Goal: Use online tool/utility: Utilize a website feature to perform a specific function

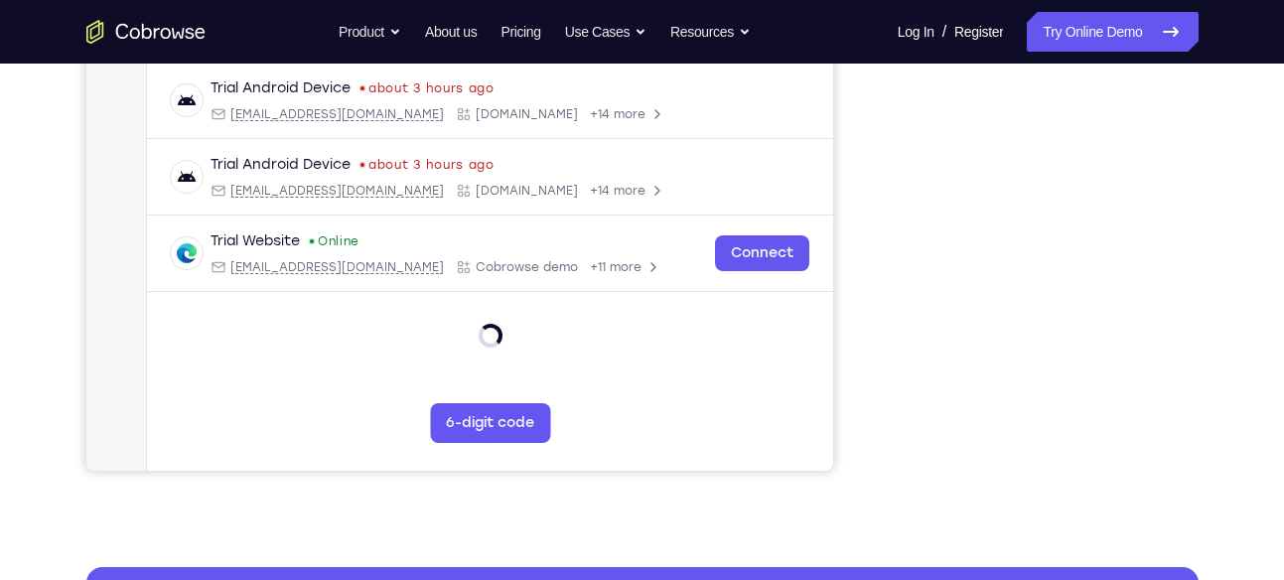
scroll to position [454, 0]
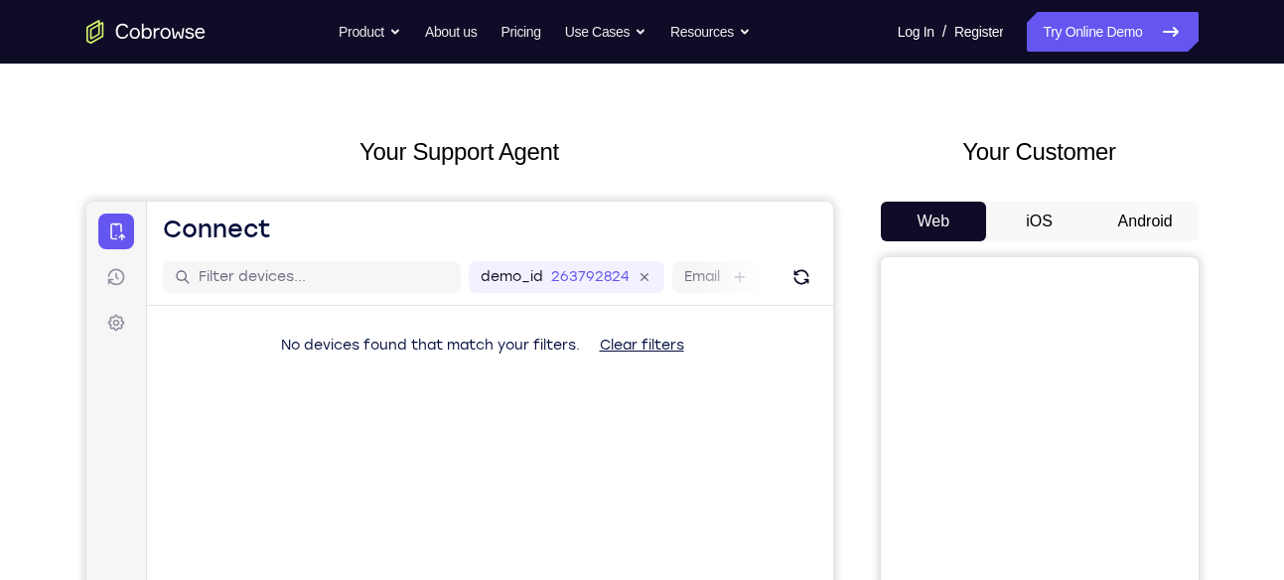
scroll to position [56, 0]
click at [1134, 223] on button "Android" at bounding box center [1146, 223] width 106 height 40
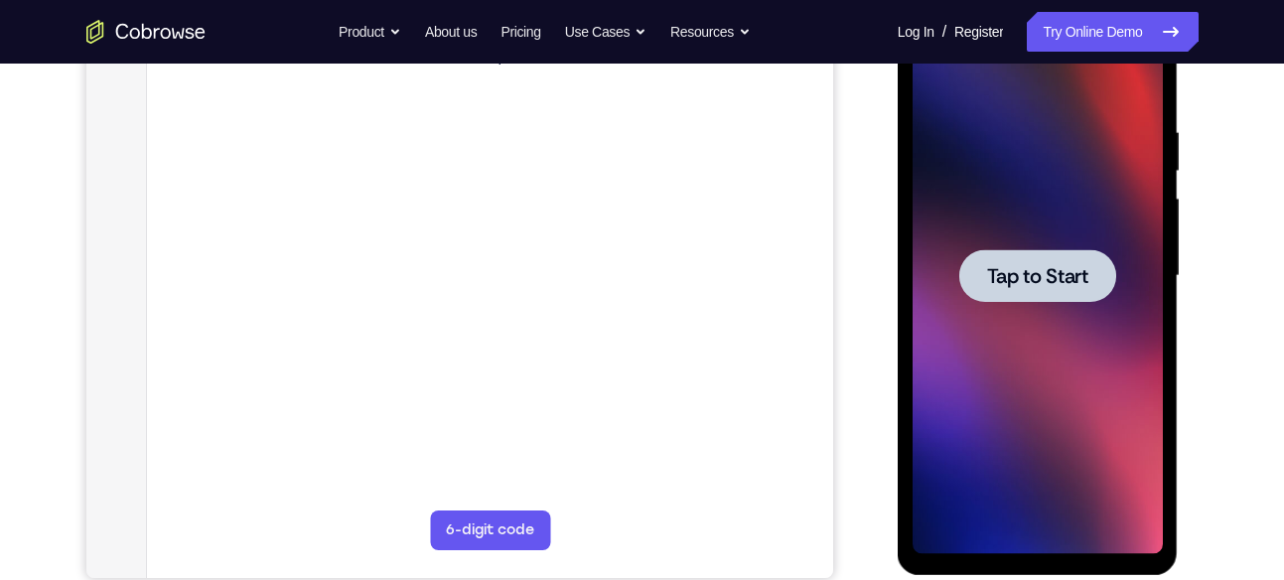
scroll to position [0, 0]
drag, startPoint x: 2082, startPoint y: 364, endPoint x: 1022, endPoint y: 282, distance: 1062.9
click at [1022, 282] on span "Tap to Start" at bounding box center [1037, 276] width 101 height 20
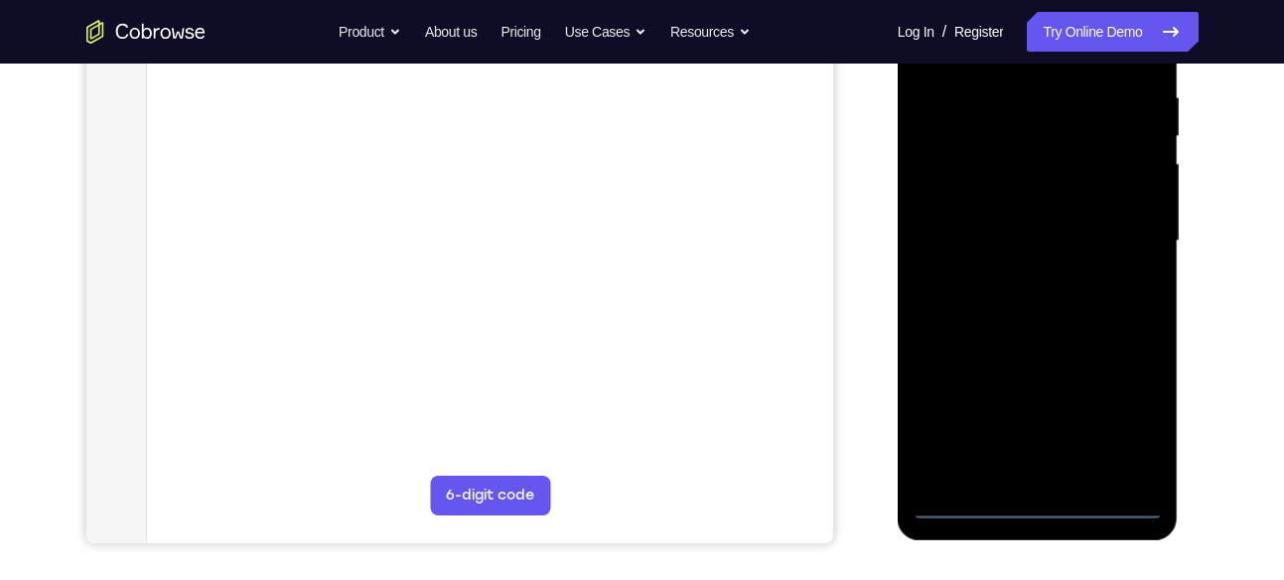
scroll to position [381, 0]
click at [1040, 504] on div at bounding box center [1038, 240] width 250 height 556
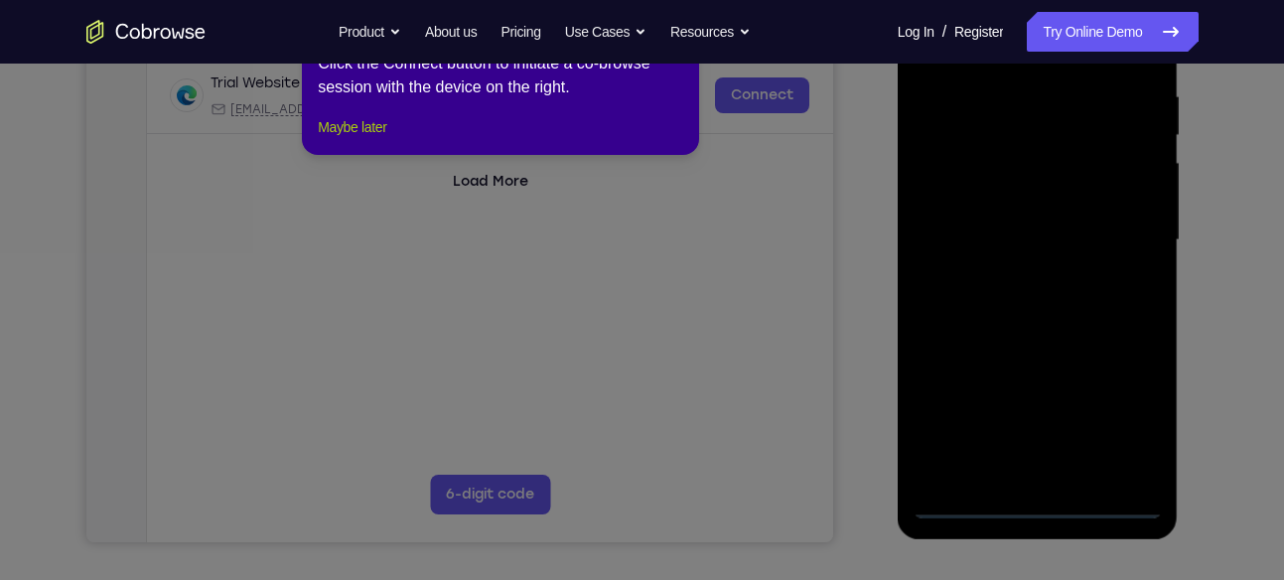
click at [377, 139] on button "Maybe later" at bounding box center [352, 127] width 69 height 24
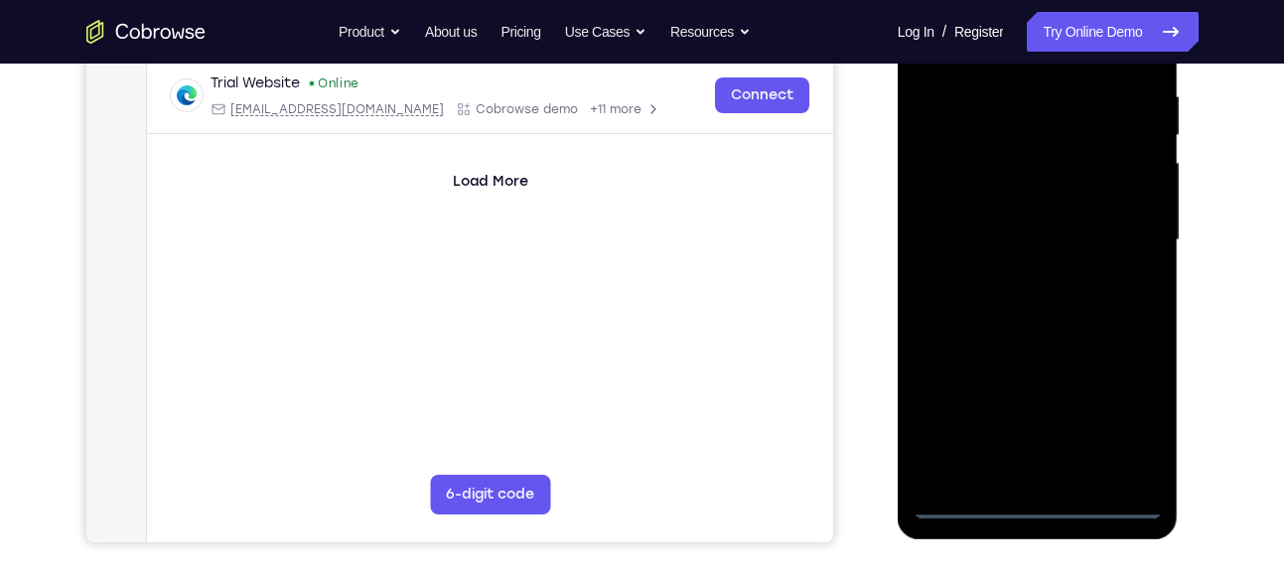
click at [1117, 406] on div at bounding box center [1038, 240] width 250 height 556
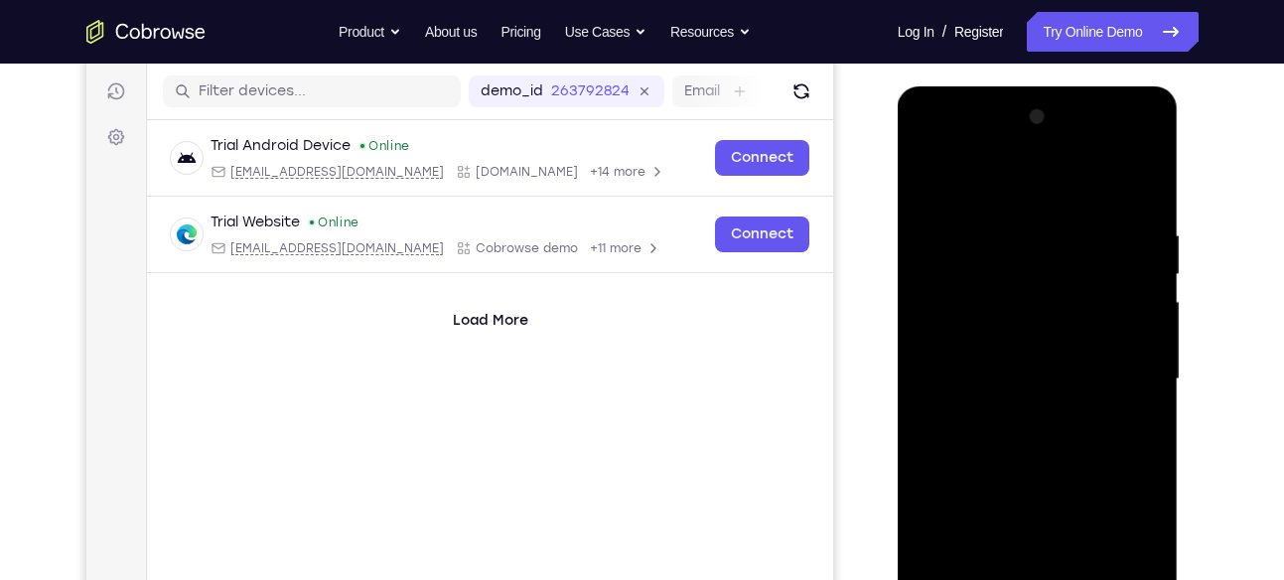
scroll to position [240, 0]
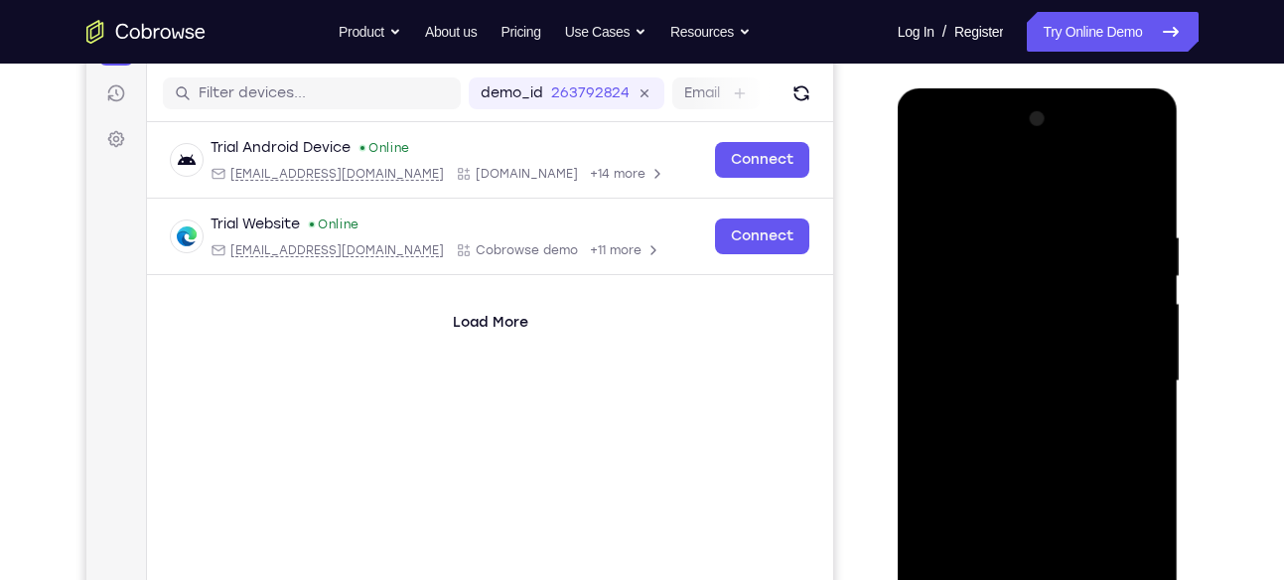
click at [934, 150] on div at bounding box center [1038, 381] width 250 height 556
click at [1119, 363] on div at bounding box center [1038, 381] width 250 height 556
click at [1016, 418] on div at bounding box center [1038, 381] width 250 height 556
click at [986, 364] on div at bounding box center [1038, 381] width 250 height 556
click at [1000, 346] on div at bounding box center [1038, 381] width 250 height 556
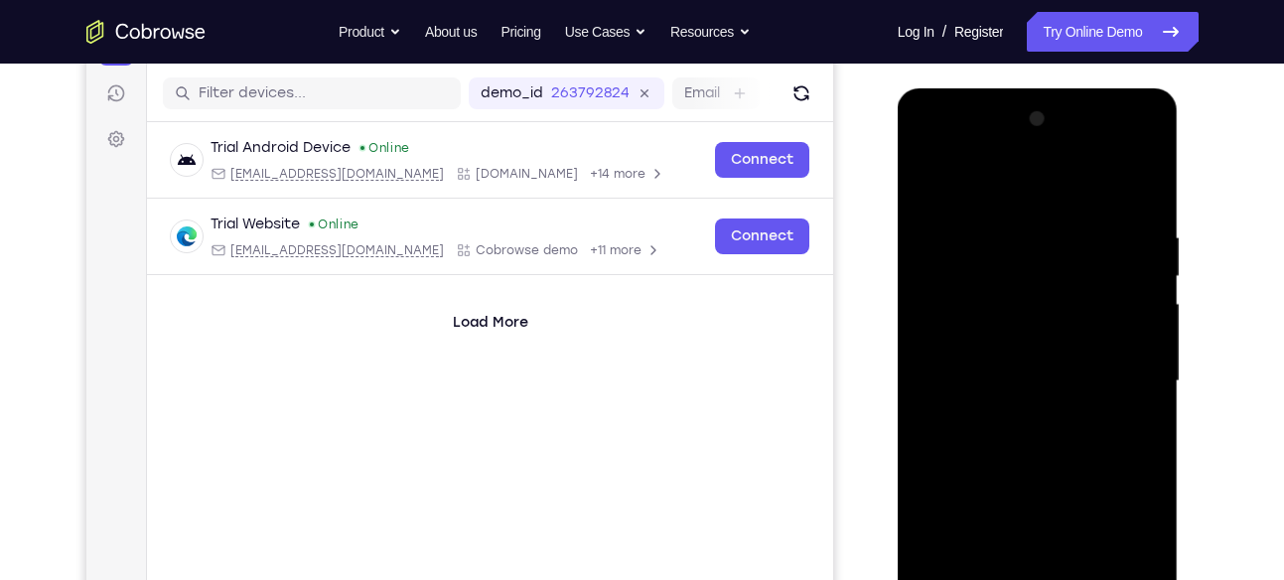
click at [1137, 341] on div at bounding box center [1038, 381] width 250 height 556
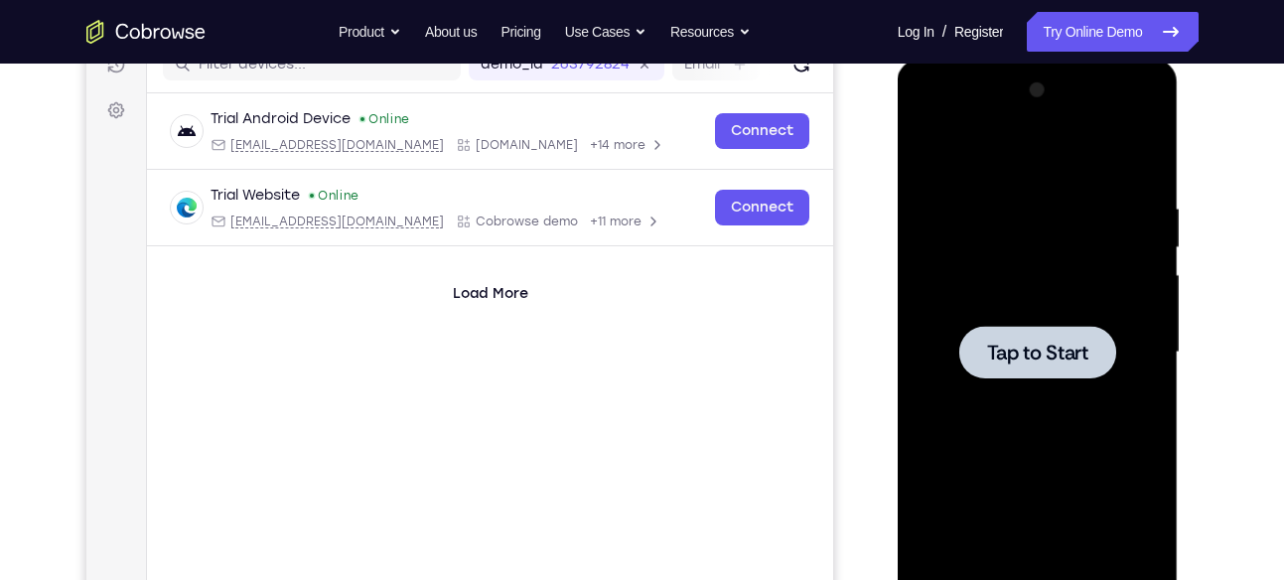
click at [1093, 360] on div at bounding box center [1037, 352] width 157 height 53
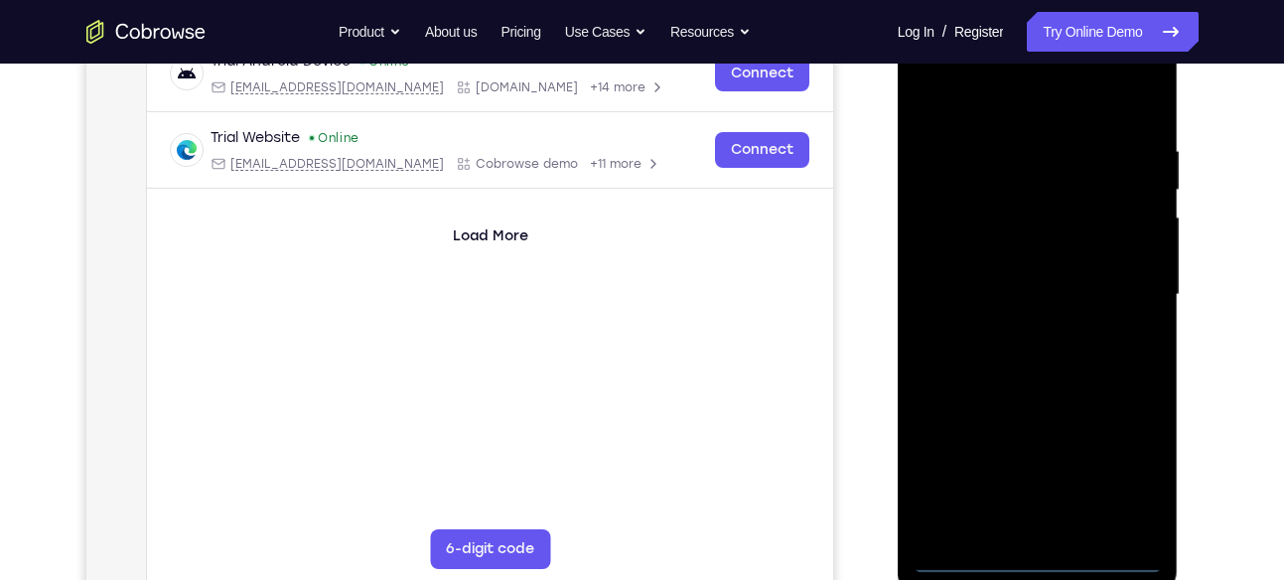
scroll to position [337, 0]
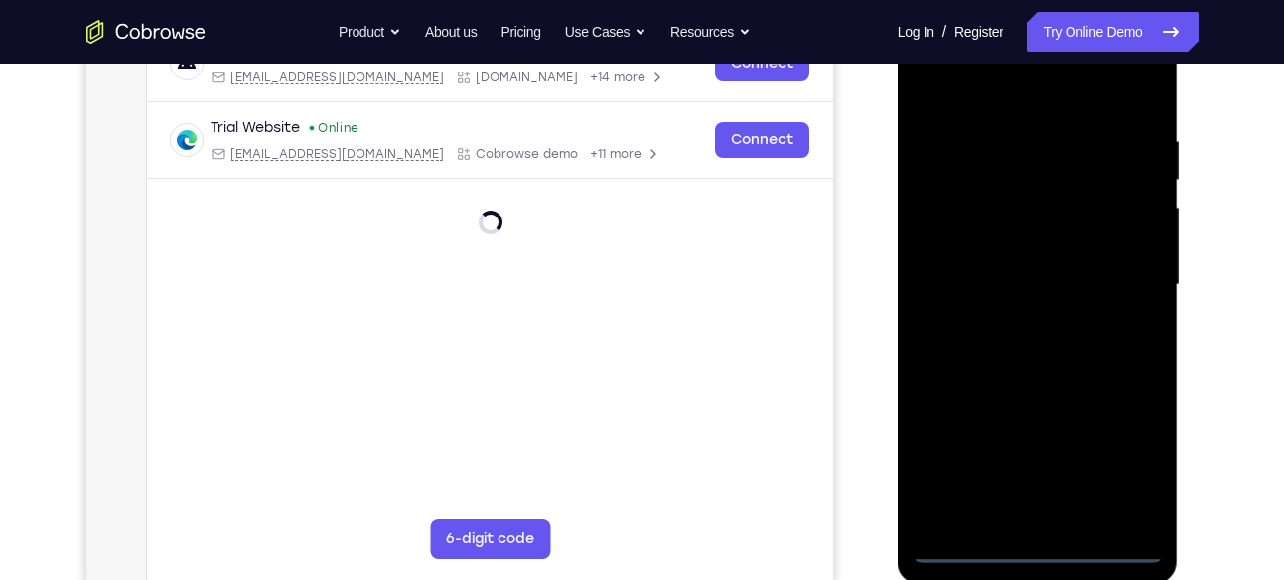
click at [1038, 549] on div at bounding box center [1038, 285] width 250 height 556
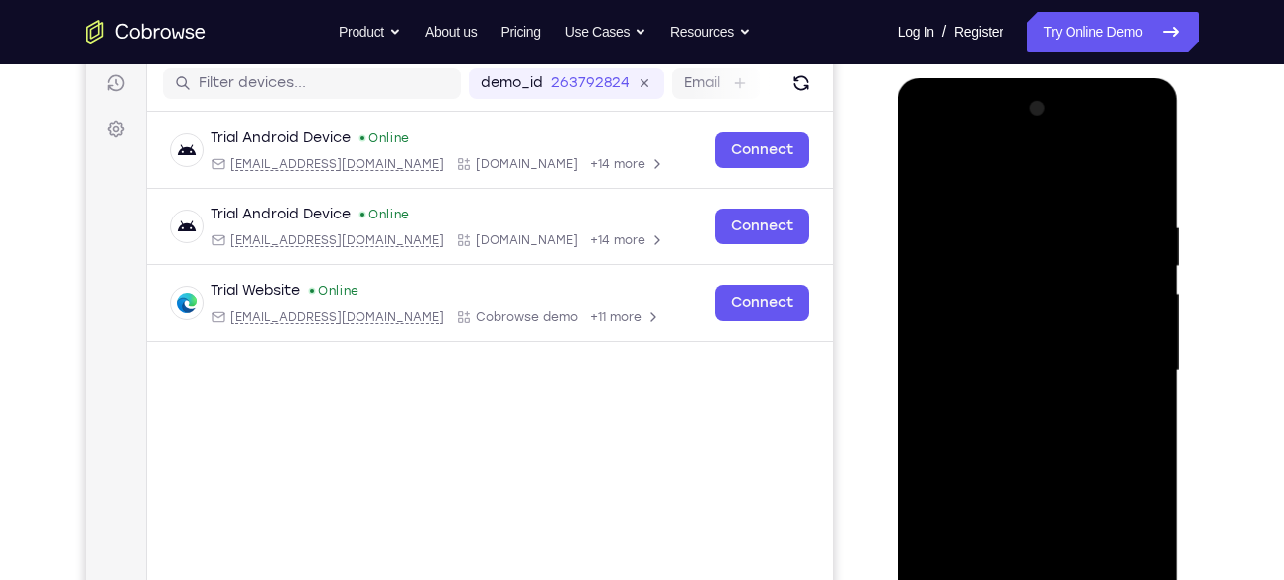
scroll to position [249, 0]
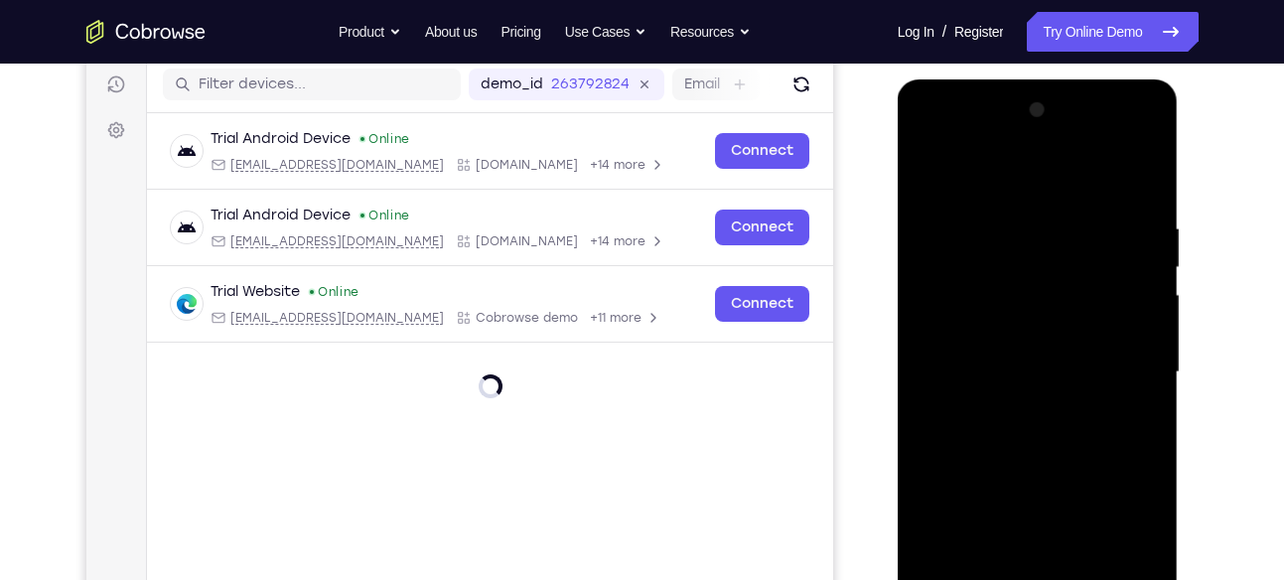
click at [1131, 541] on div at bounding box center [1038, 372] width 250 height 556
click at [927, 136] on div at bounding box center [1038, 372] width 250 height 556
click at [1129, 368] on div at bounding box center [1038, 372] width 250 height 556
click at [1017, 408] on div at bounding box center [1038, 372] width 250 height 556
click at [1020, 361] on div at bounding box center [1038, 372] width 250 height 556
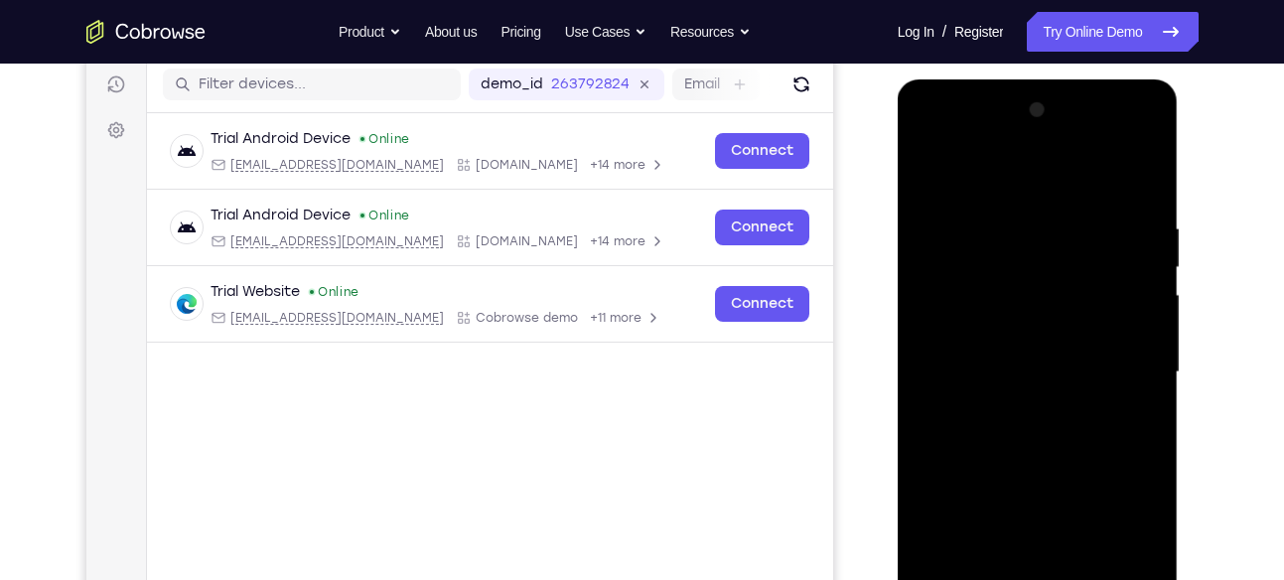
click at [1012, 334] on div at bounding box center [1038, 372] width 250 height 556
click at [1133, 334] on div at bounding box center [1038, 372] width 250 height 556
click at [957, 336] on div at bounding box center [1038, 372] width 250 height 556
click at [1017, 366] on div at bounding box center [1038, 372] width 250 height 556
click at [1008, 435] on div at bounding box center [1038, 372] width 250 height 556
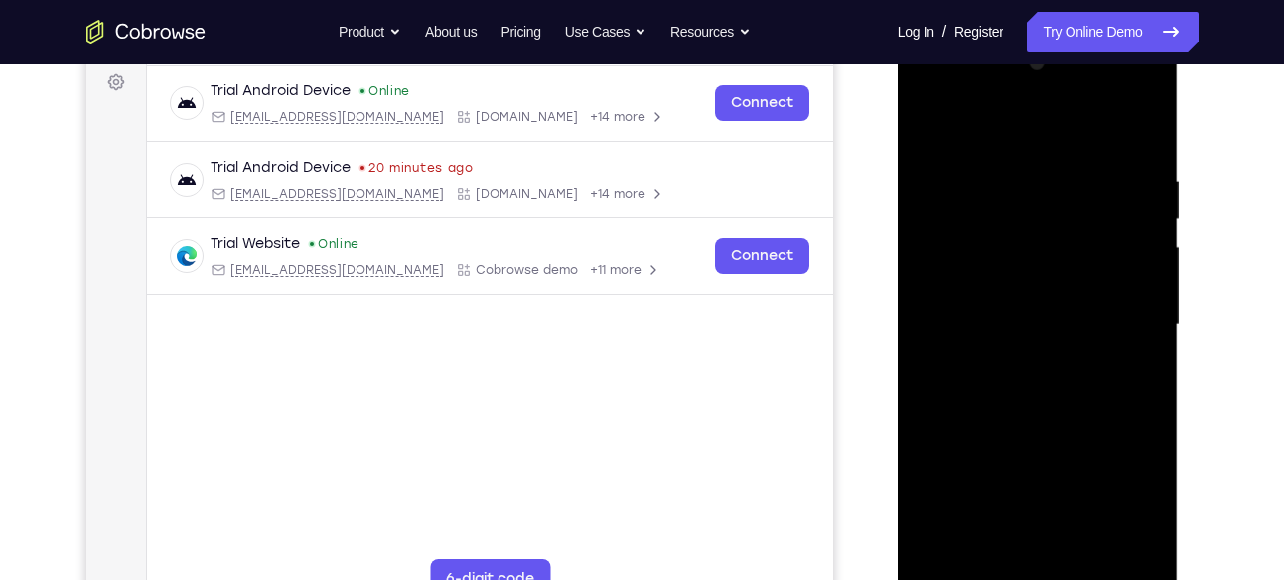
scroll to position [296, 0]
click at [1020, 379] on div at bounding box center [1038, 326] width 250 height 556
click at [950, 381] on div at bounding box center [1038, 326] width 250 height 556
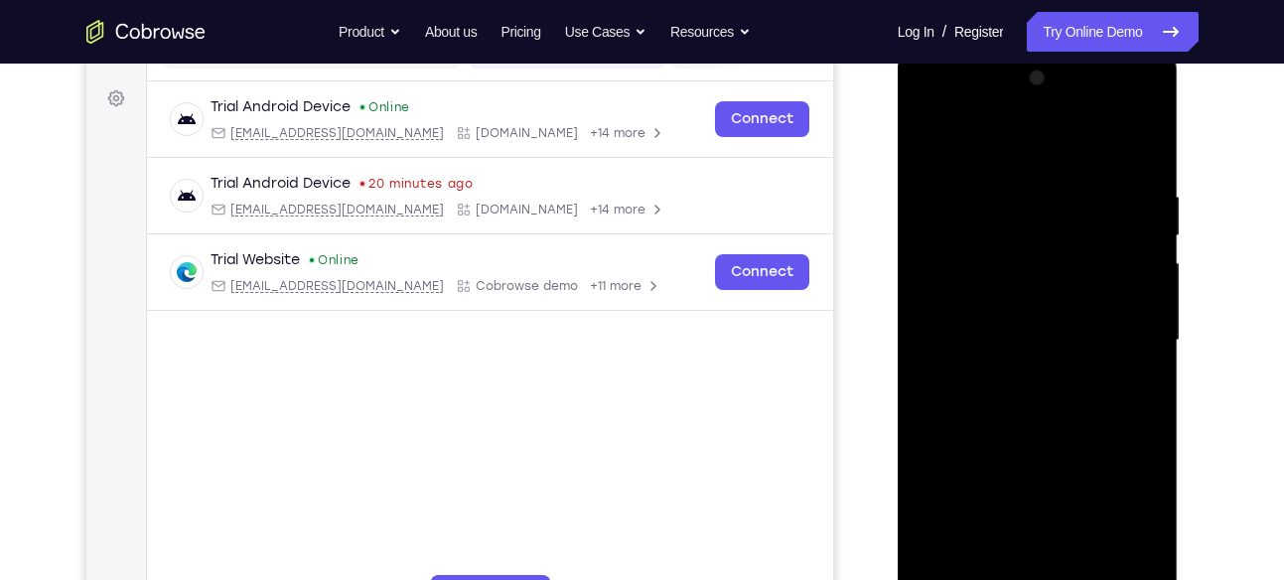
scroll to position [283, 0]
click at [1127, 139] on div at bounding box center [1038, 339] width 250 height 556
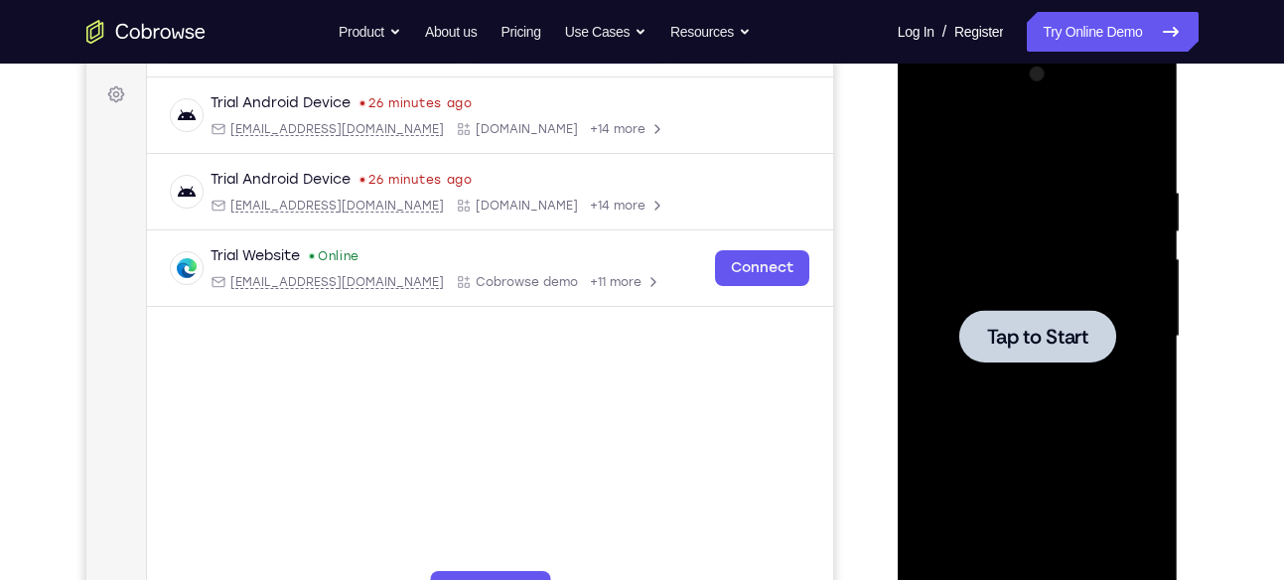
click at [1055, 333] on span "Tap to Start" at bounding box center [1037, 337] width 101 height 20
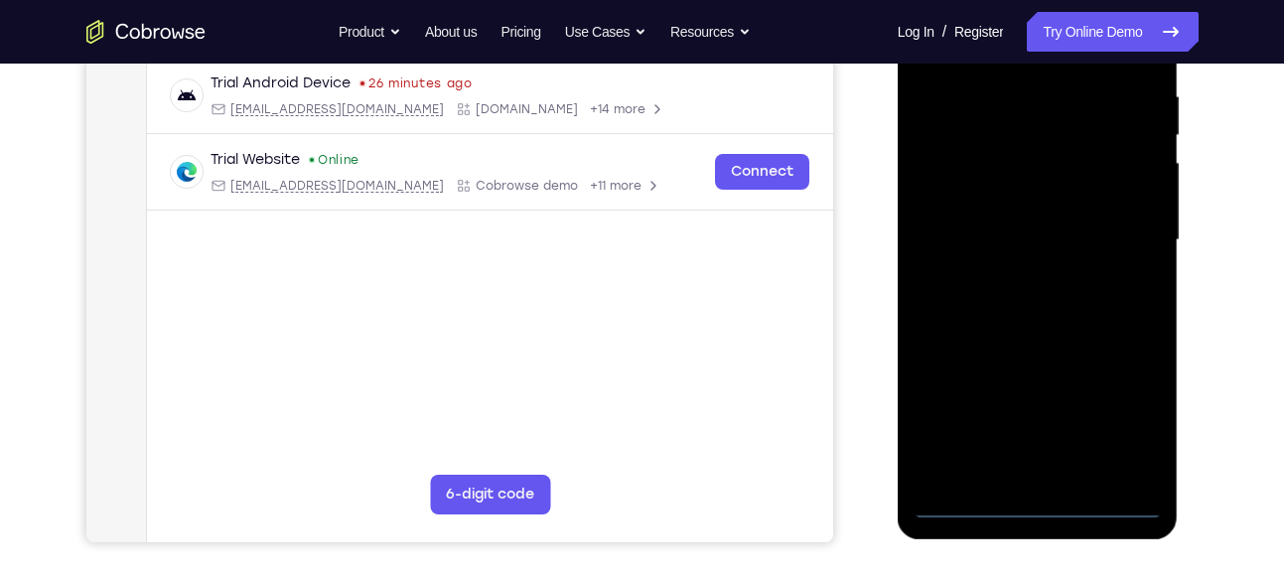
scroll to position [381, 0]
click at [1041, 500] on div at bounding box center [1038, 240] width 250 height 556
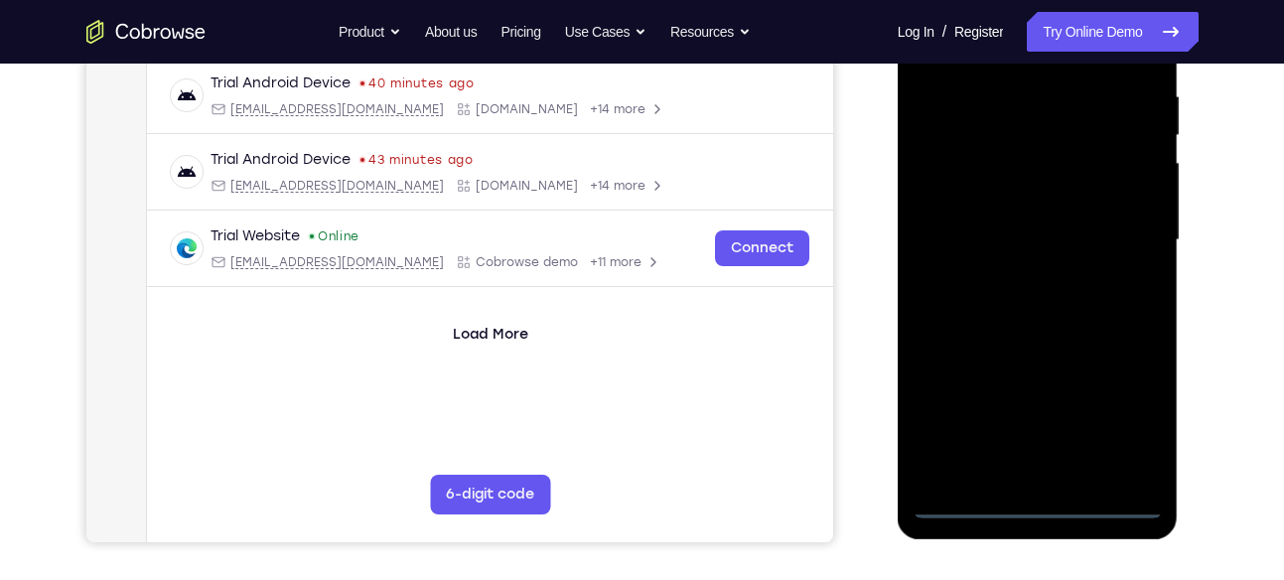
click at [1130, 416] on div at bounding box center [1038, 240] width 250 height 556
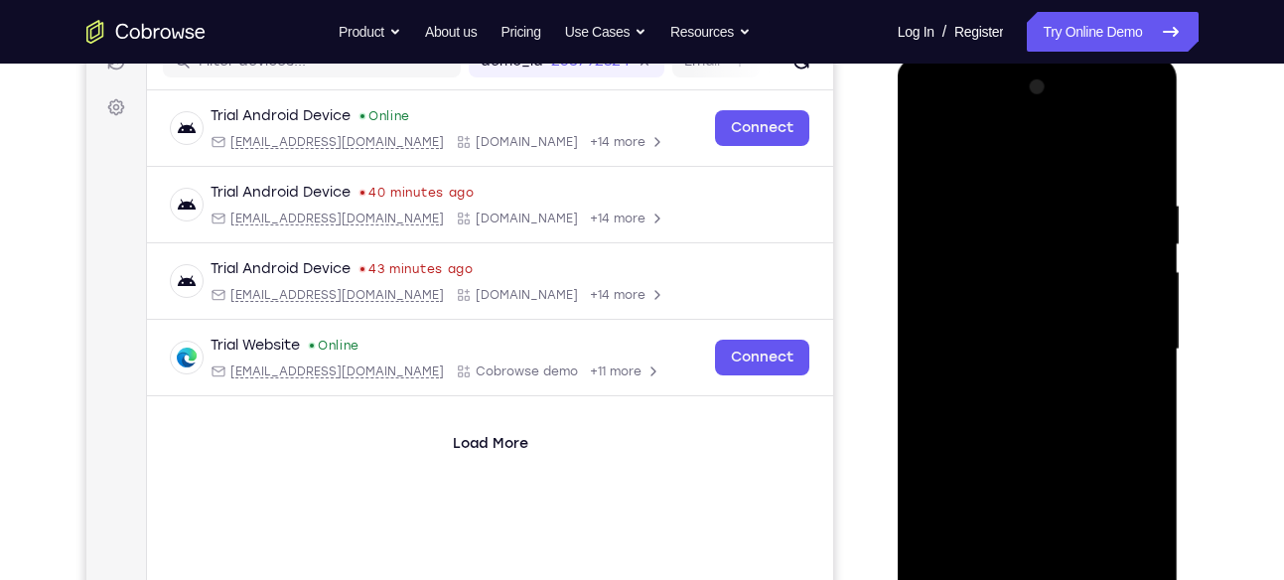
scroll to position [268, 0]
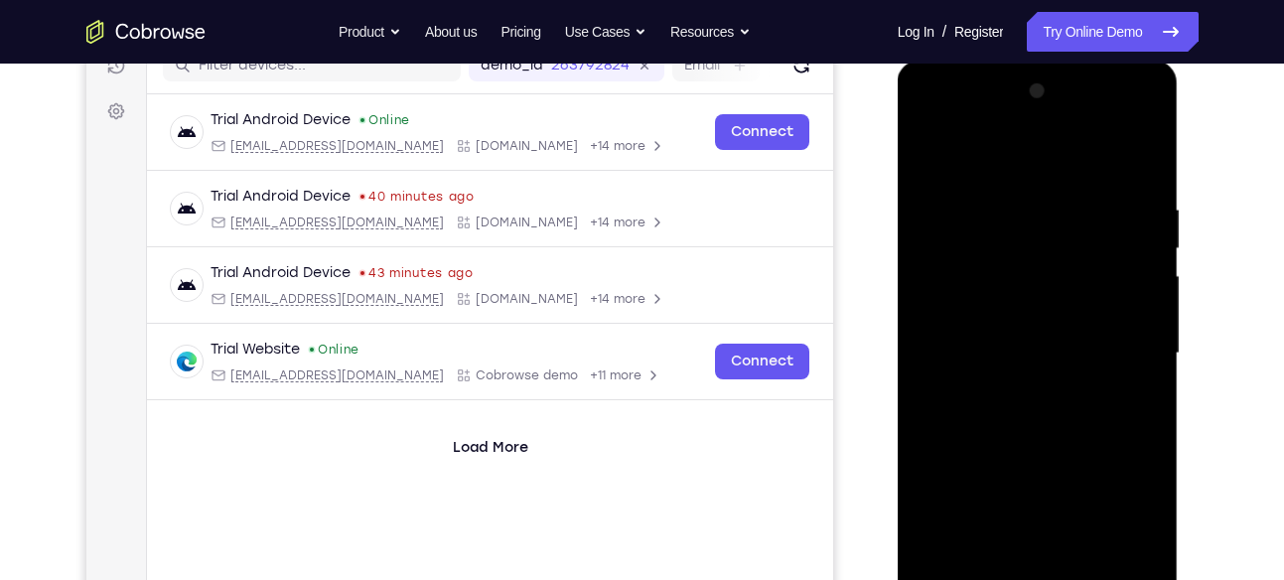
click at [926, 119] on div at bounding box center [1038, 353] width 250 height 556
click at [1116, 334] on div at bounding box center [1038, 353] width 250 height 556
click at [1015, 388] on div at bounding box center [1038, 353] width 250 height 556
click at [1013, 339] on div at bounding box center [1038, 353] width 250 height 556
click at [981, 310] on div at bounding box center [1038, 353] width 250 height 556
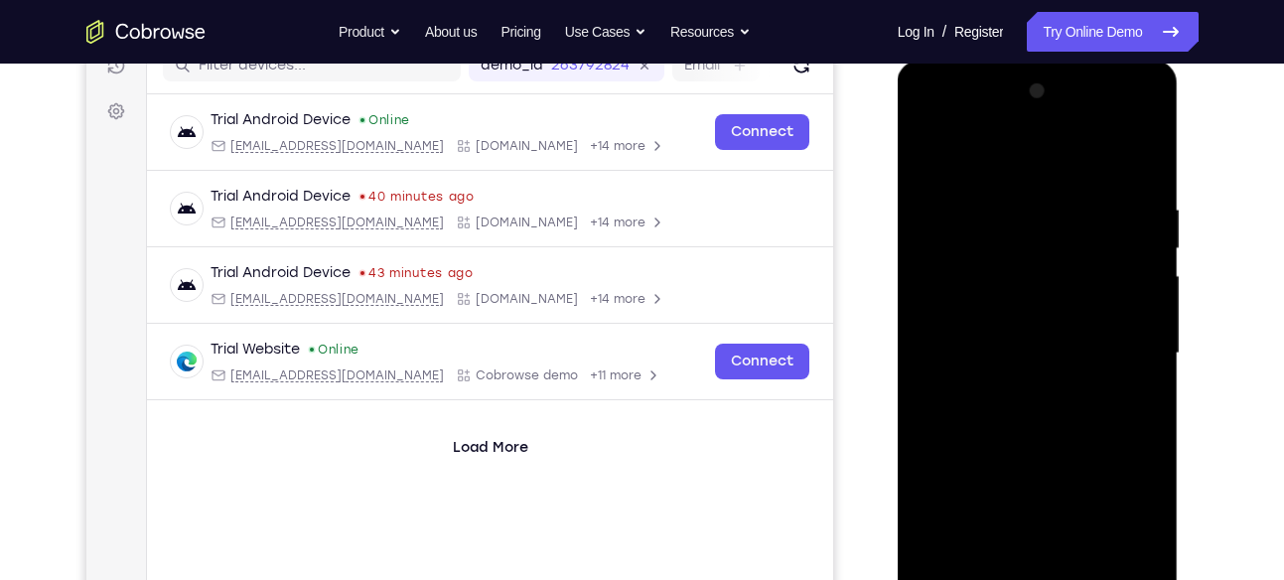
click at [1135, 312] on div at bounding box center [1038, 353] width 250 height 556
click at [996, 312] on div at bounding box center [1038, 353] width 250 height 556
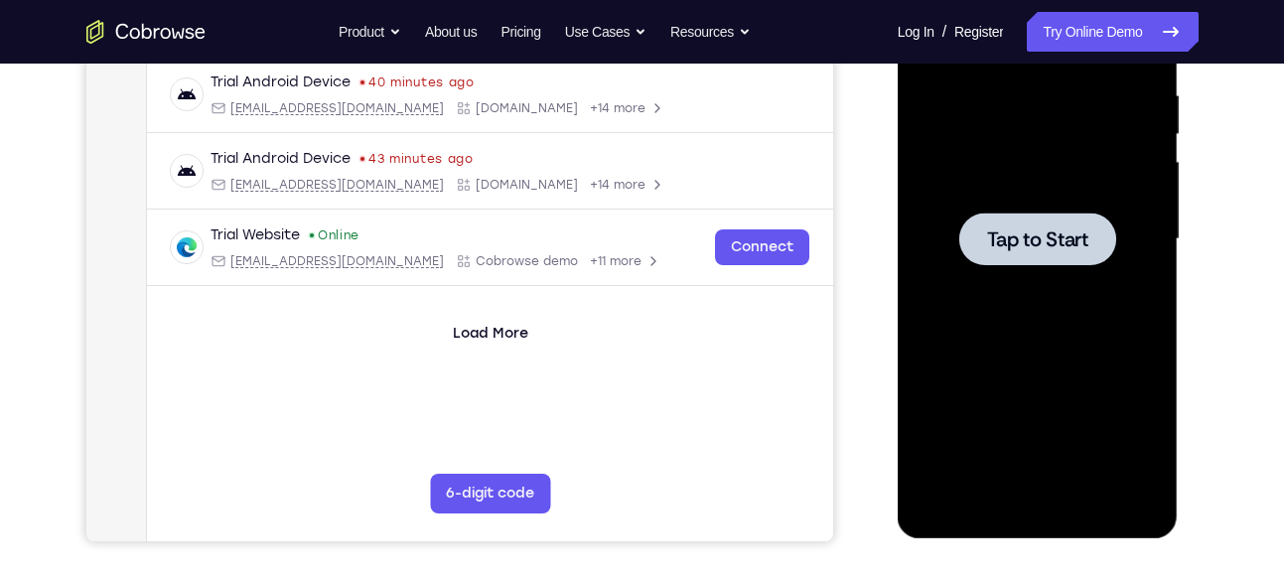
scroll to position [381, 0]
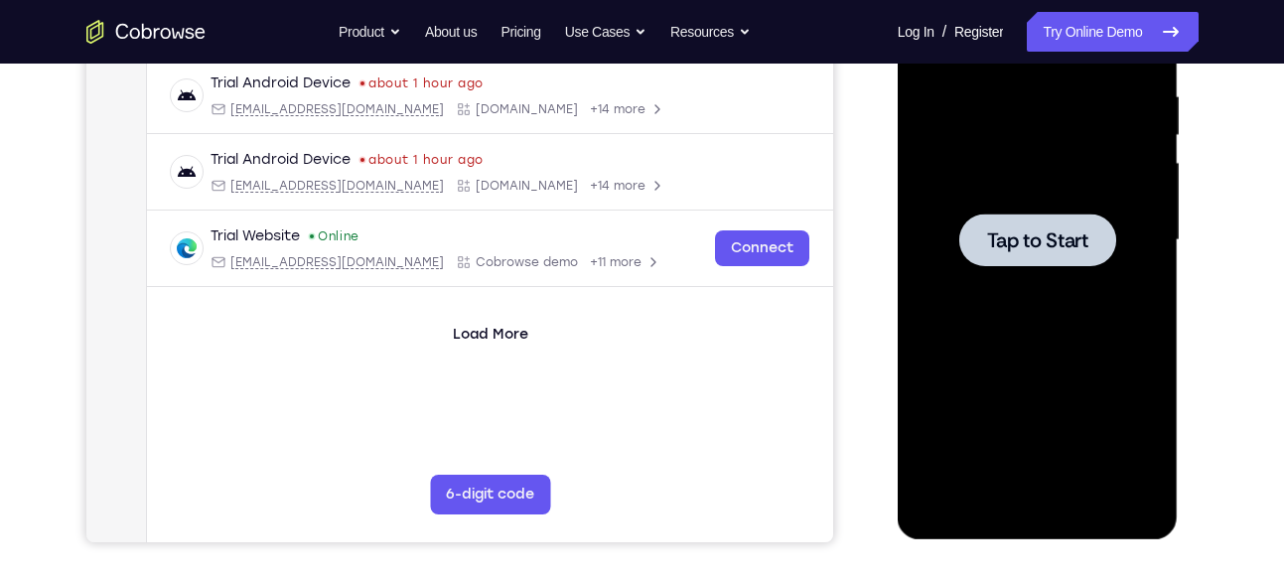
click at [1022, 246] on span "Tap to Start" at bounding box center [1037, 240] width 101 height 20
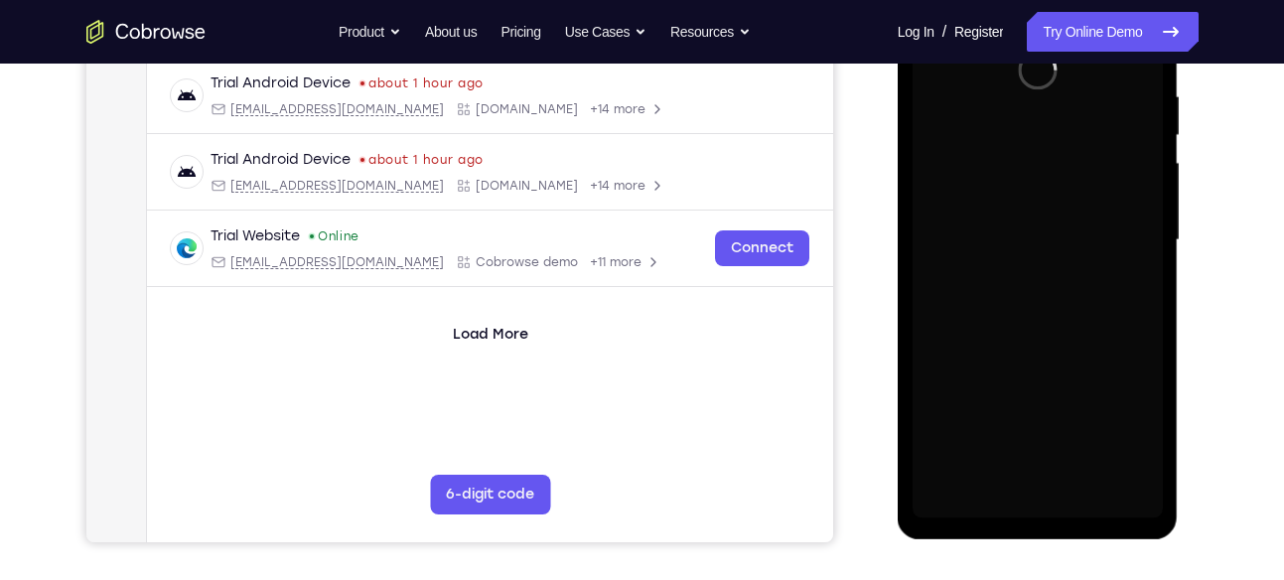
drag, startPoint x: 1124, startPoint y: 169, endPoint x: 1138, endPoint y: 351, distance: 182.3
click at [1138, 351] on div at bounding box center [1038, 240] width 250 height 556
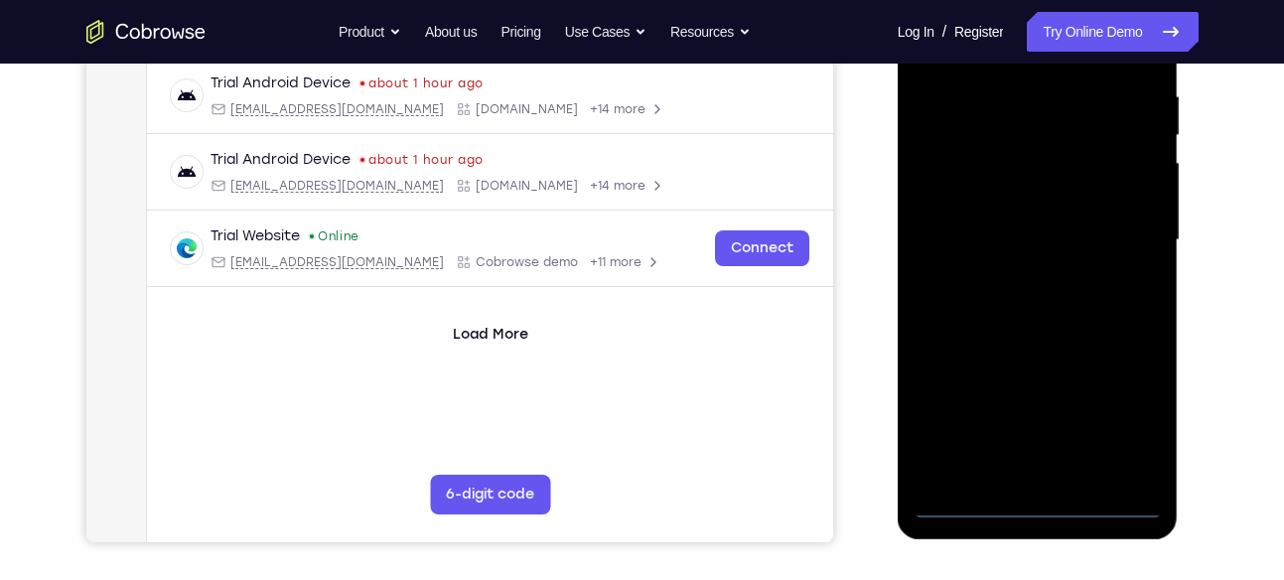
drag, startPoint x: 1244, startPoint y: 265, endPoint x: 1251, endPoint y: 388, distance: 123.4
click at [1251, 388] on div "Your Support Agent Your Customer Web iOS Android Next Steps We’d be happy to gi…" at bounding box center [642, 337] width 1271 height 1310
click at [1036, 500] on div at bounding box center [1038, 240] width 250 height 556
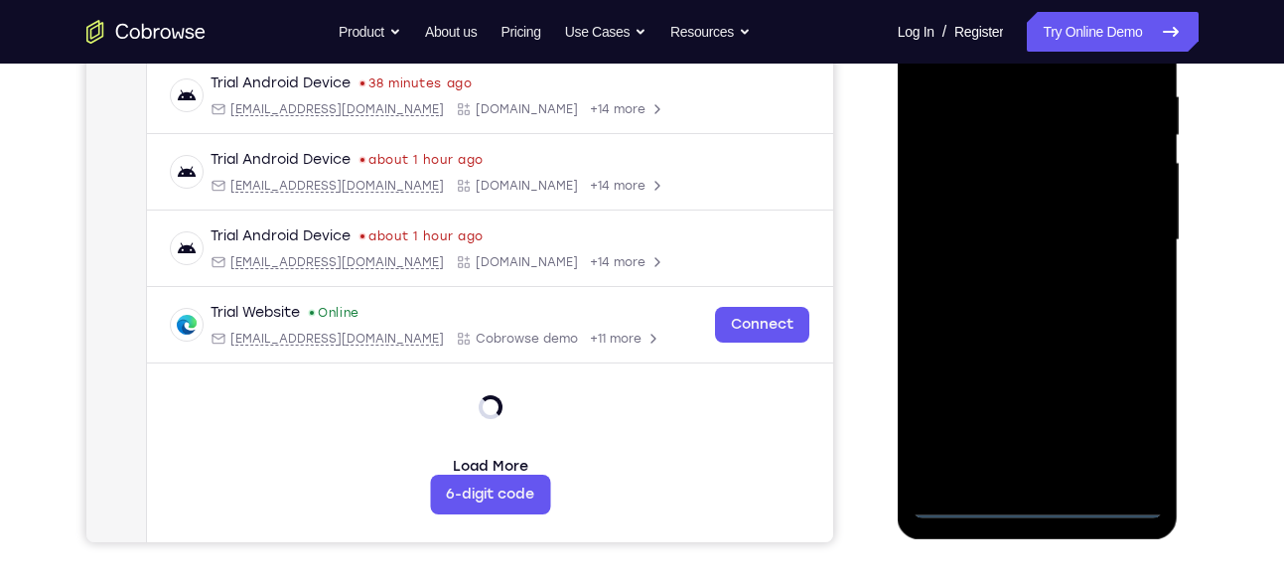
click at [1042, 503] on div at bounding box center [1038, 240] width 250 height 556
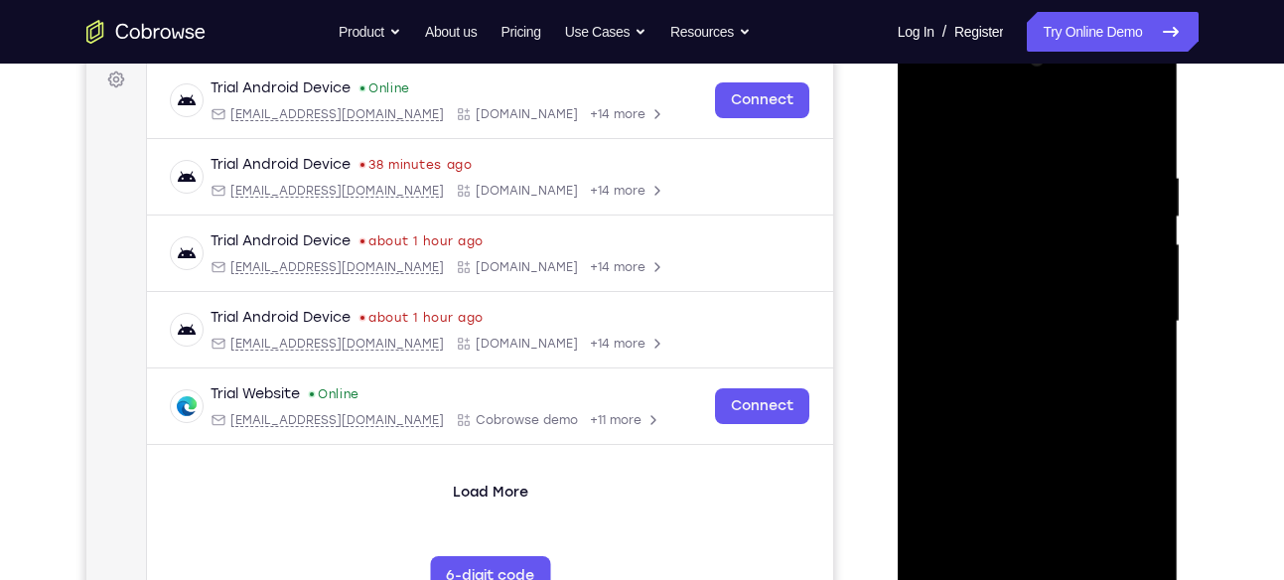
scroll to position [301, 0]
click at [1123, 495] on div at bounding box center [1038, 321] width 250 height 556
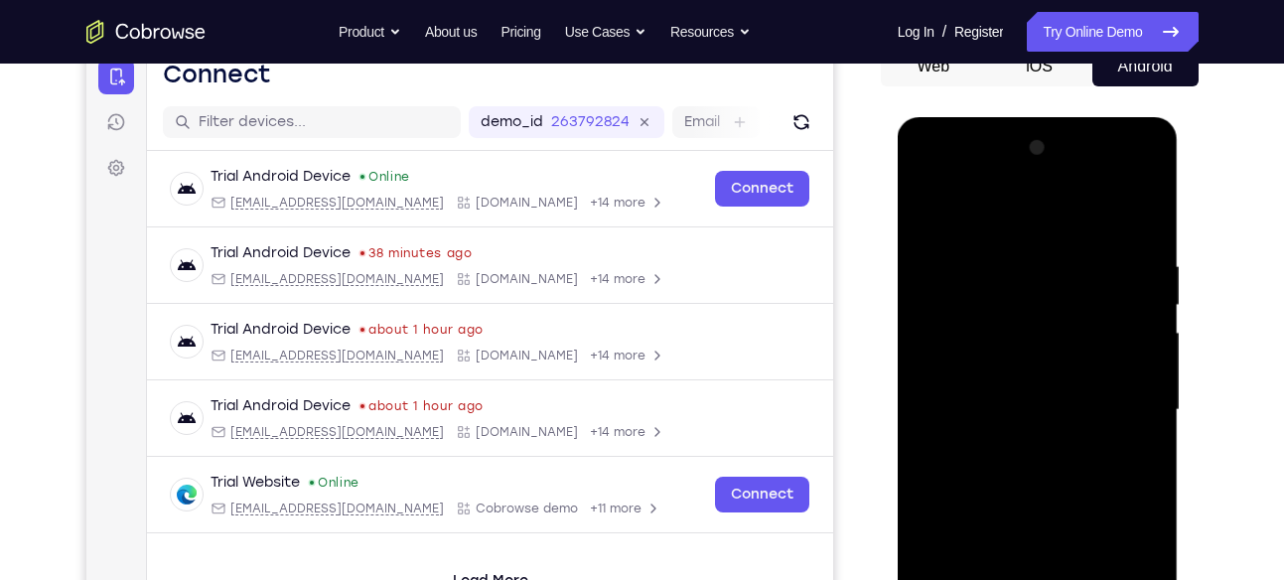
scroll to position [211, 0]
click at [925, 177] on div at bounding box center [1038, 411] width 250 height 556
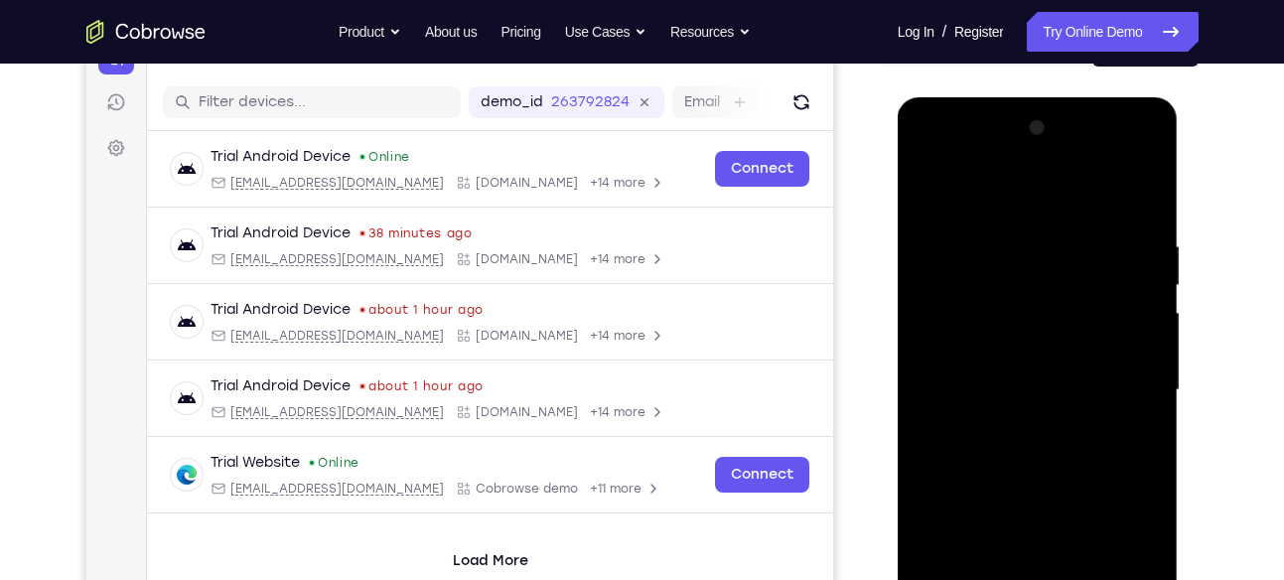
scroll to position [232, 0]
click at [928, 154] on div at bounding box center [1038, 389] width 250 height 556
click at [1121, 379] on div at bounding box center [1038, 389] width 250 height 556
click at [1125, 373] on div at bounding box center [1038, 389] width 250 height 556
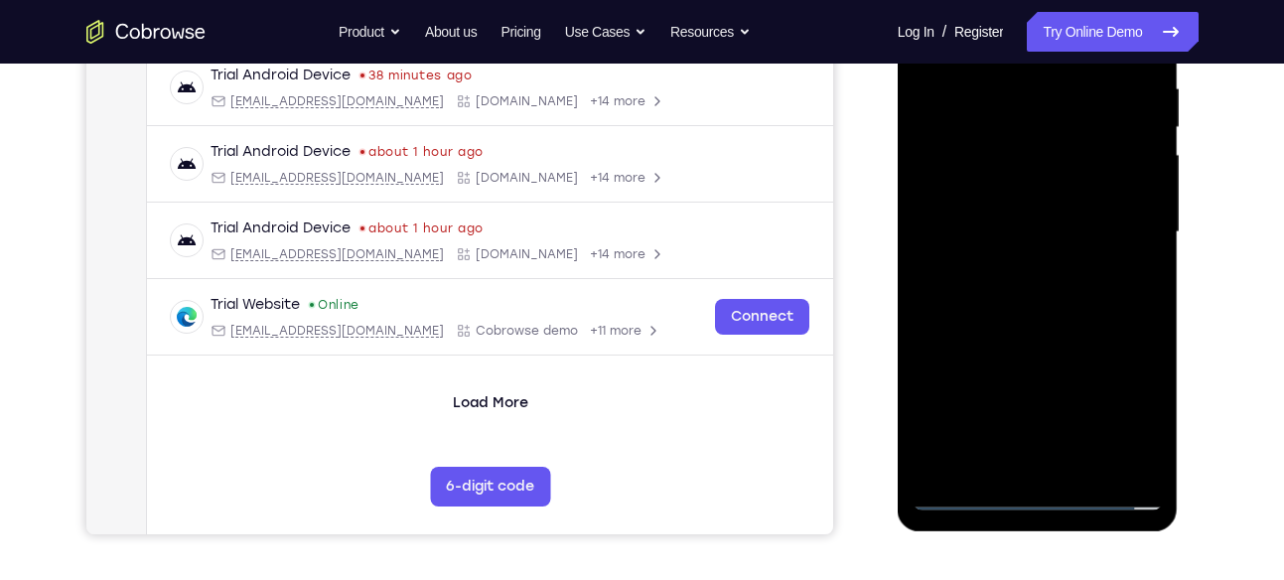
scroll to position [365, 0]
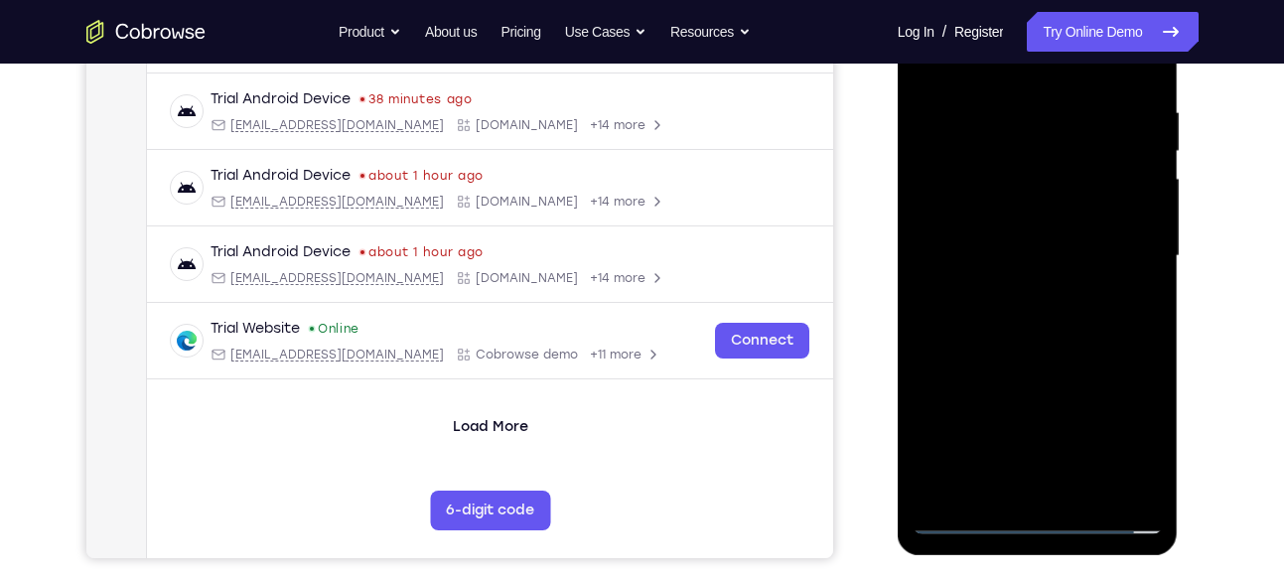
click at [1123, 243] on div at bounding box center [1038, 256] width 250 height 556
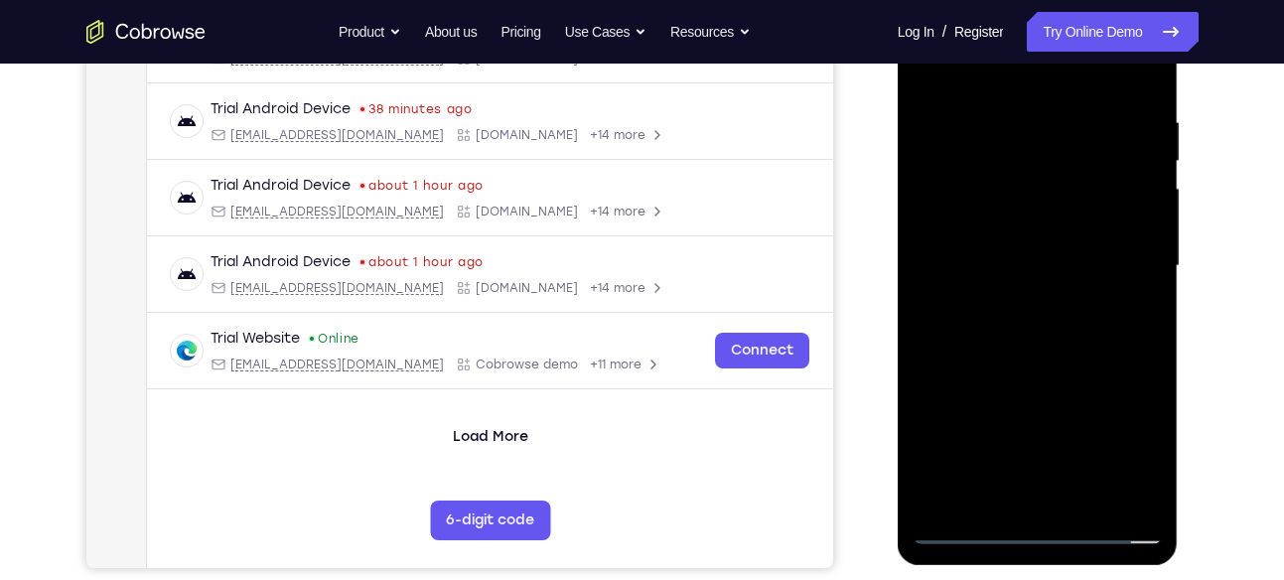
scroll to position [358, 0]
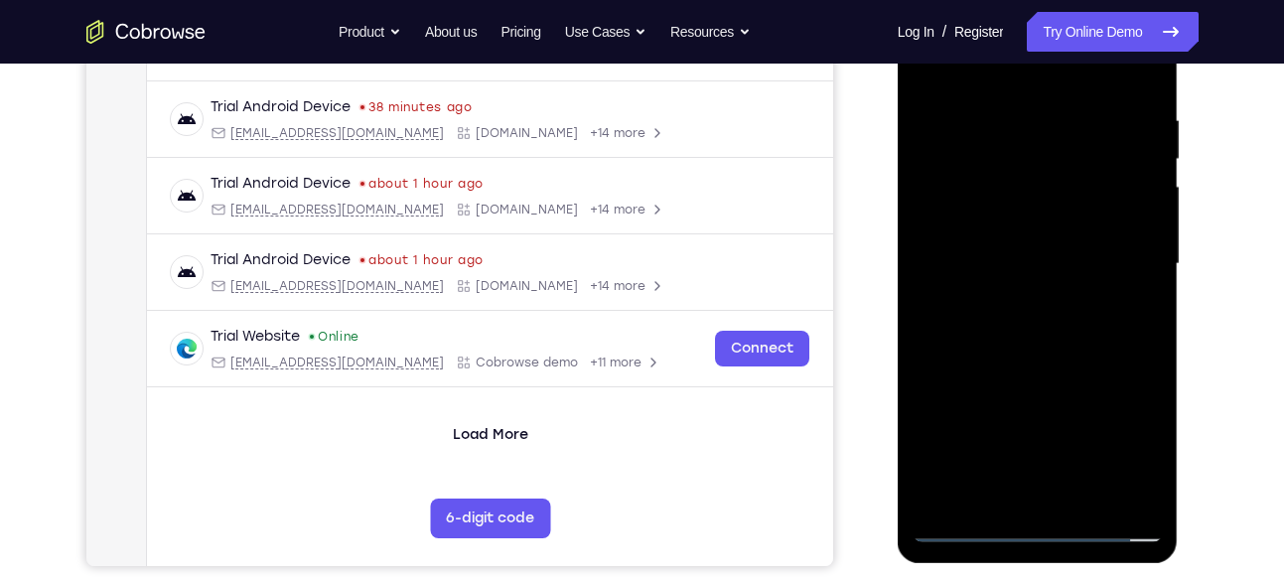
click at [1013, 300] on div at bounding box center [1038, 264] width 250 height 556
click at [1025, 245] on div at bounding box center [1038, 264] width 250 height 556
click at [1011, 213] on div at bounding box center [1038, 264] width 250 height 556
click at [1136, 224] on div at bounding box center [1038, 264] width 250 height 556
click at [957, 224] on div at bounding box center [1038, 264] width 250 height 556
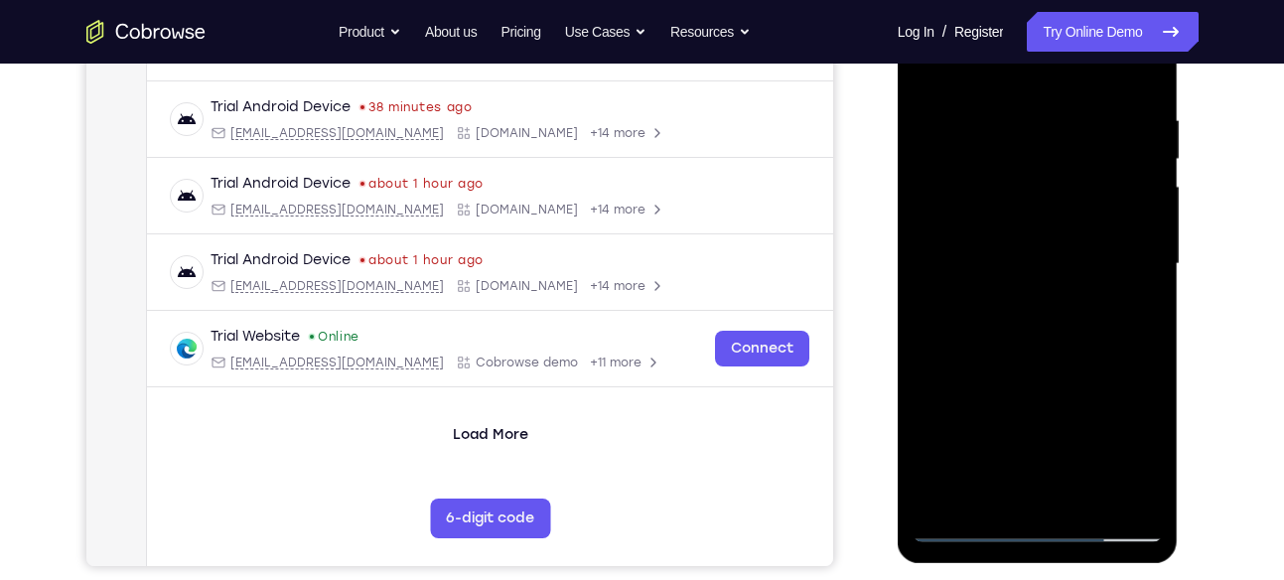
click at [1009, 258] on div at bounding box center [1038, 264] width 250 height 556
click at [1014, 331] on div at bounding box center [1038, 264] width 250 height 556
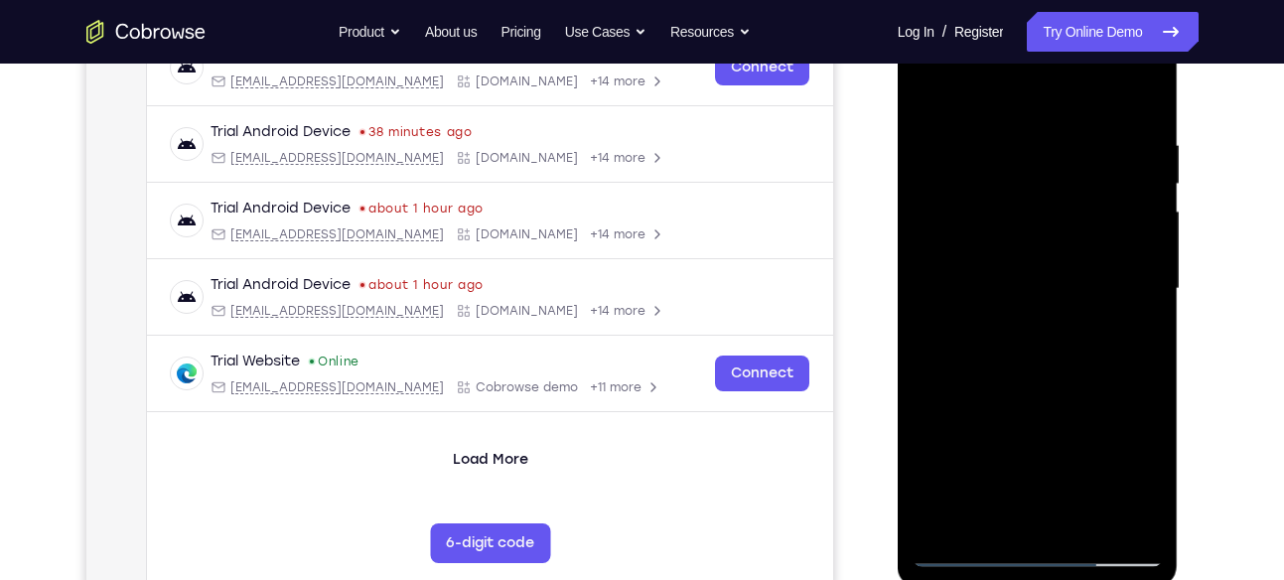
scroll to position [380, 0]
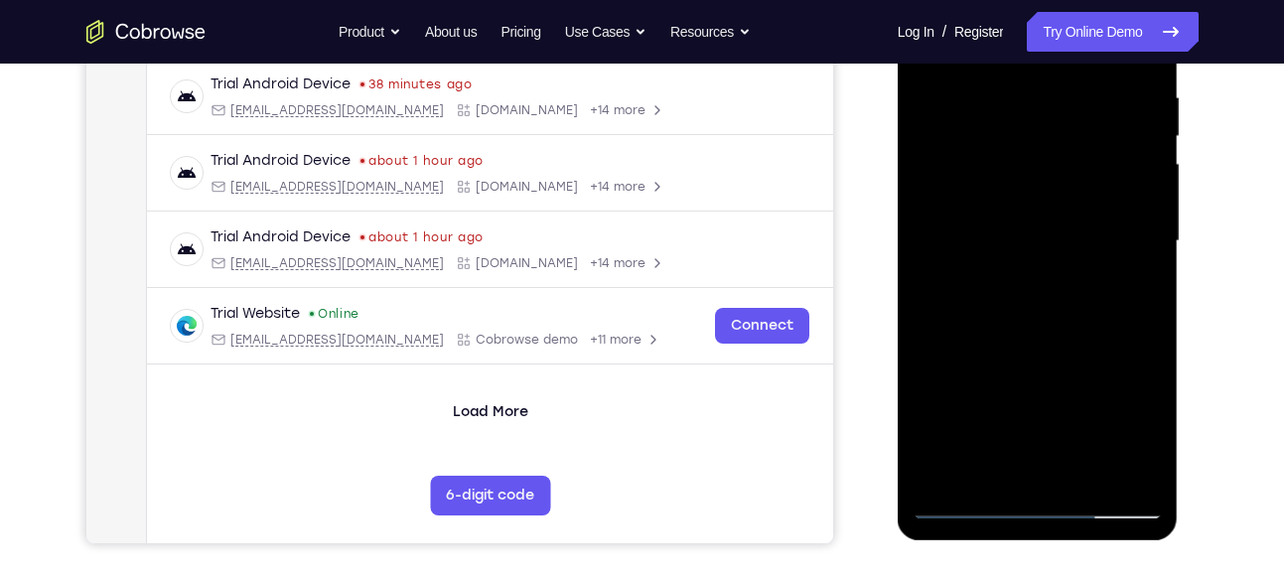
click at [1081, 473] on div at bounding box center [1038, 241] width 250 height 556
click at [1051, 335] on div at bounding box center [1038, 241] width 250 height 556
click at [1145, 67] on div at bounding box center [1038, 241] width 250 height 556
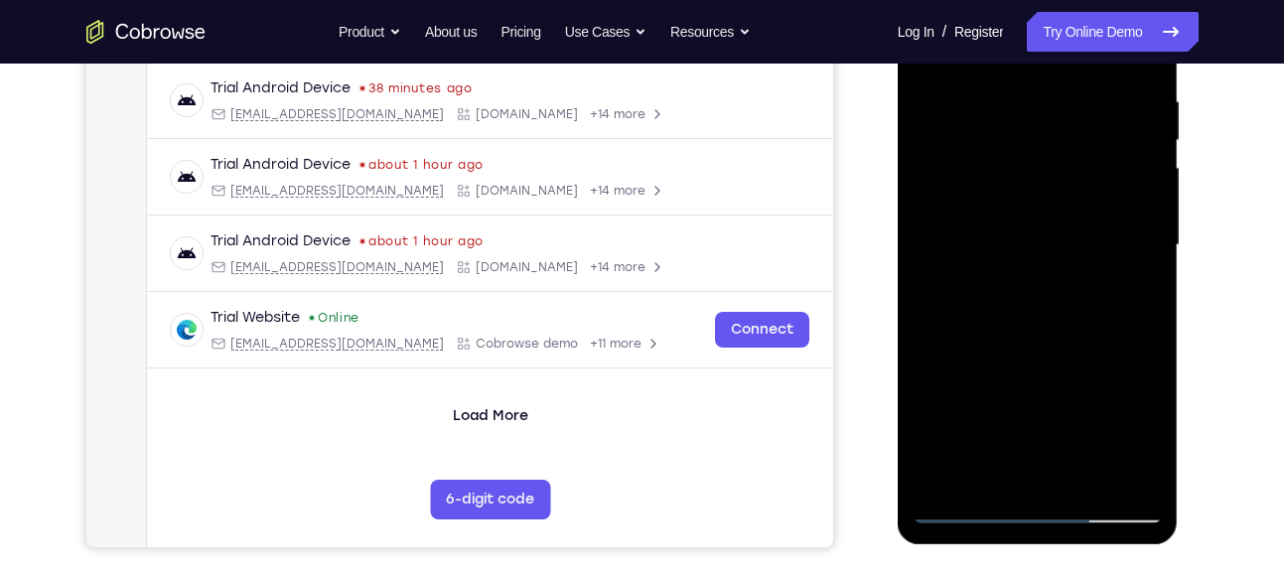
click at [966, 335] on div at bounding box center [1038, 245] width 250 height 556
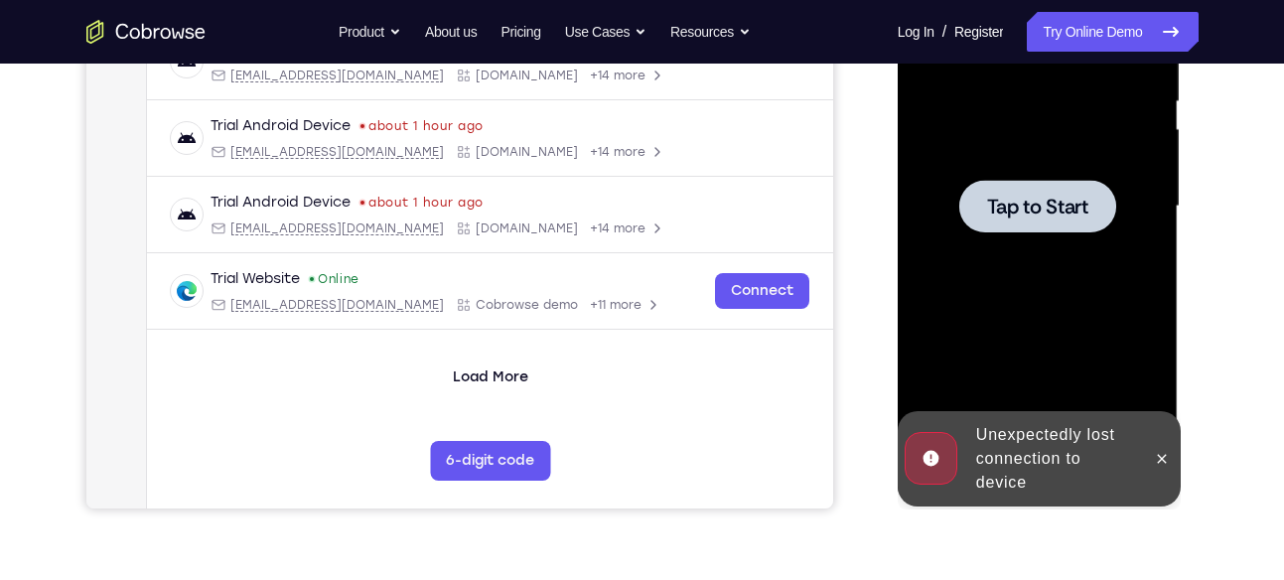
scroll to position [336, 0]
